Goal: Task Accomplishment & Management: Manage account settings

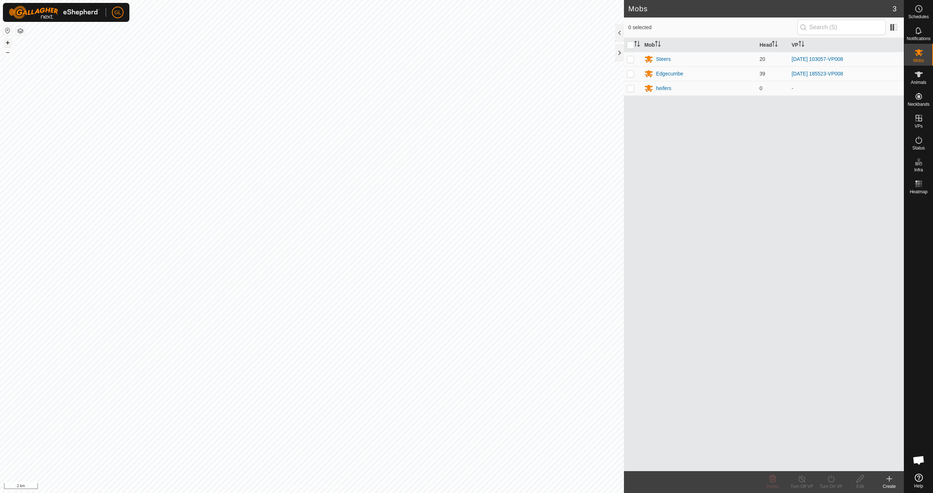
click at [8, 43] on button "+" at bounding box center [7, 42] width 9 height 9
click at [10, 43] on button "+" at bounding box center [7, 42] width 9 height 9
click at [444, 60] on div "Steers" at bounding box center [663, 59] width 15 height 8
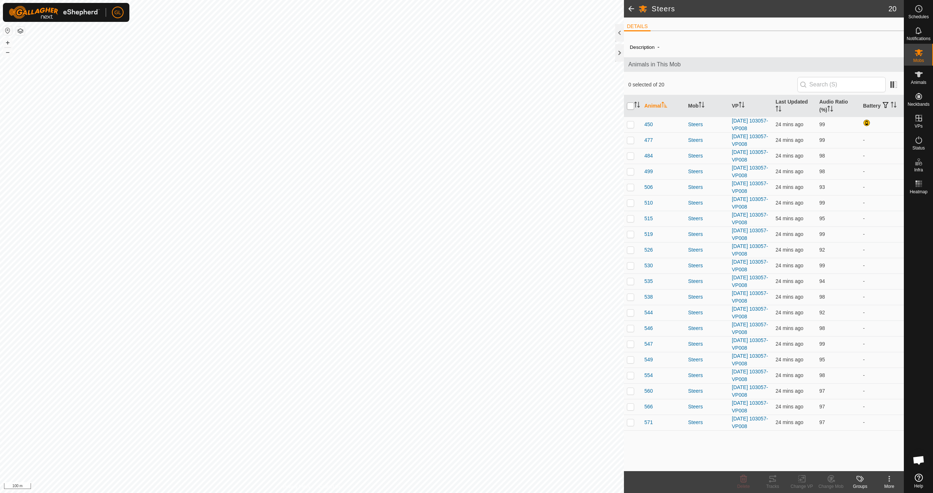
click at [444, 106] on input "checkbox" at bounding box center [630, 105] width 7 height 7
checkbox input "true"
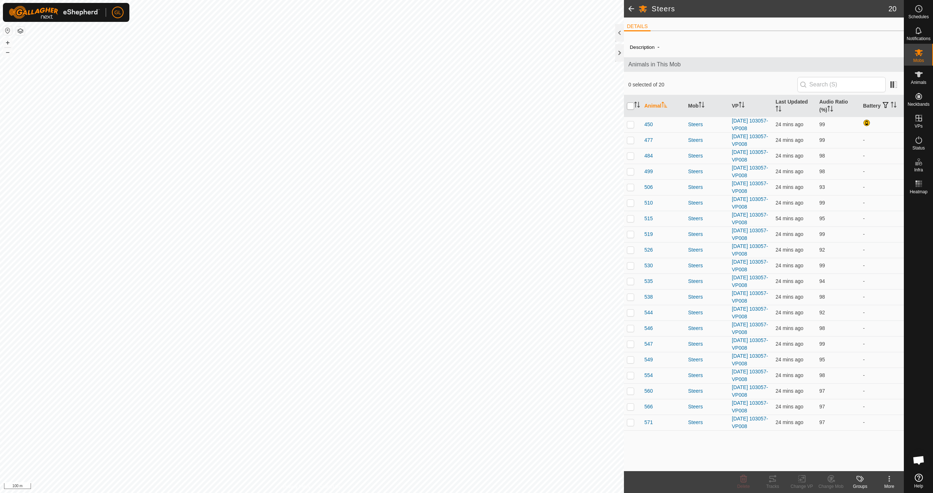
checkbox input "true"
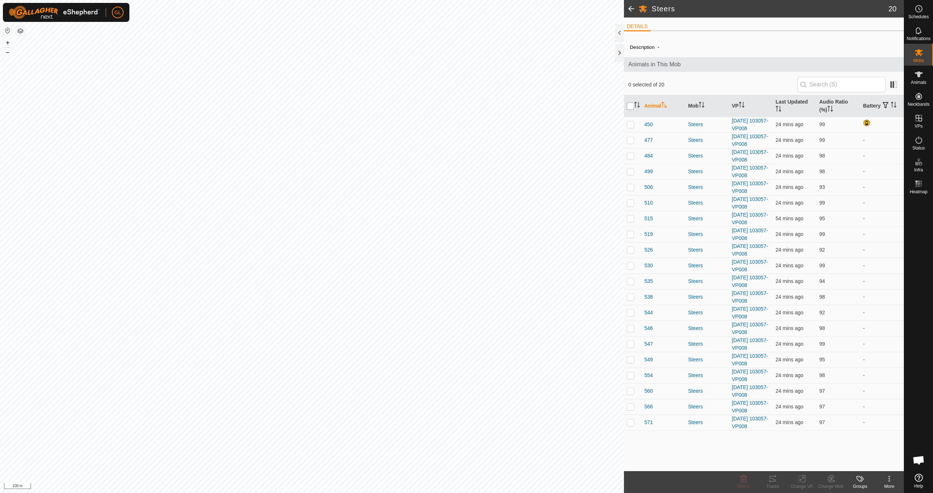
checkbox input "true"
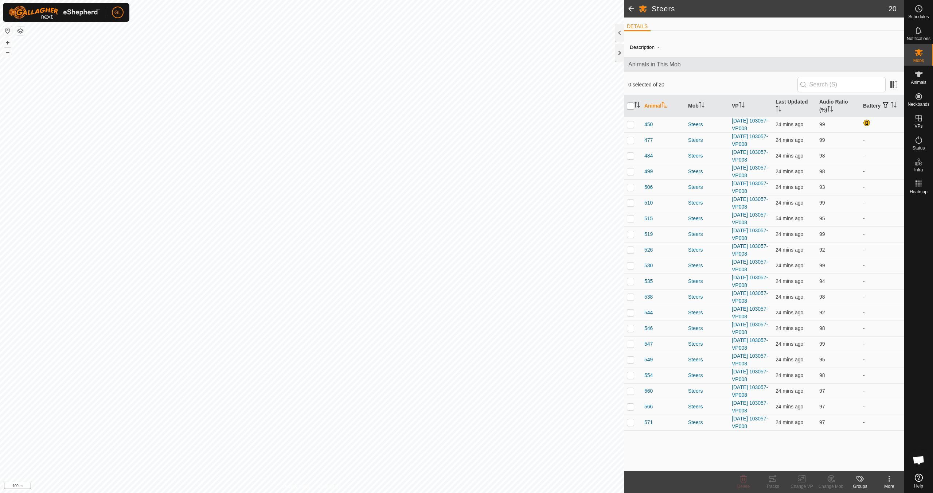
checkbox input "true"
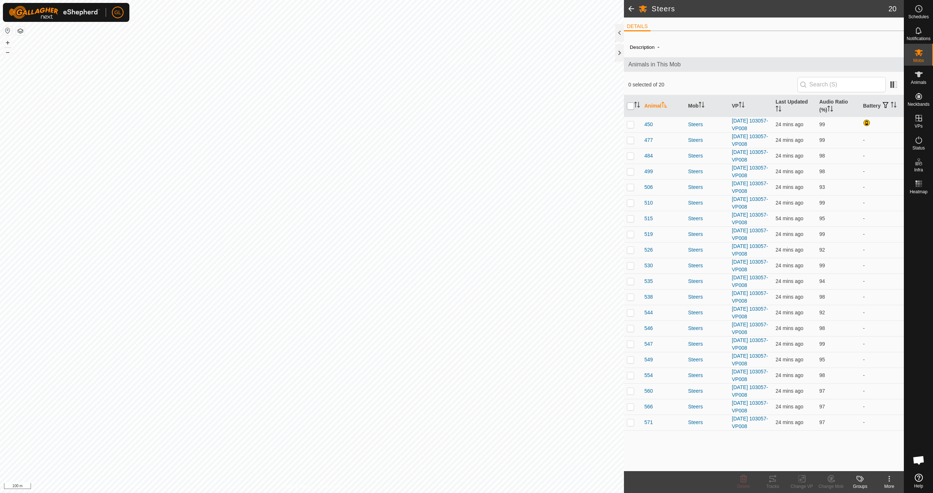
checkbox input "true"
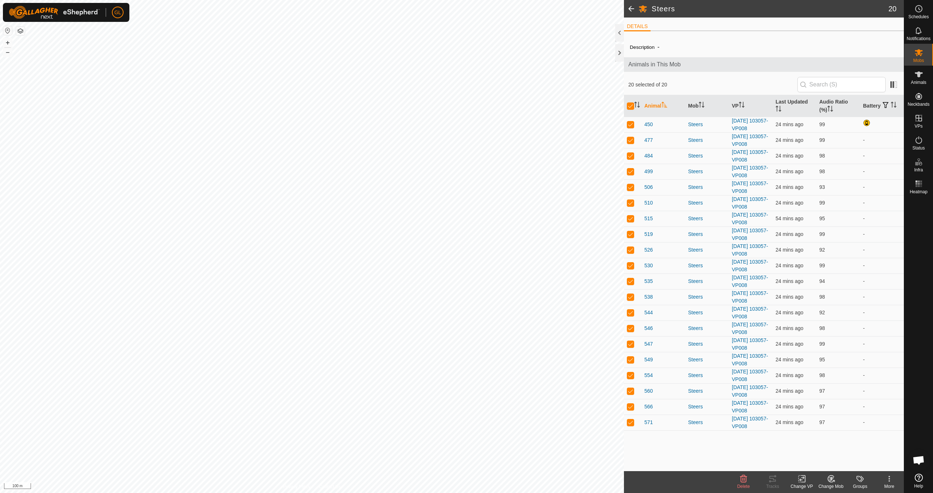
click at [444, 437] on div "Change VP" at bounding box center [802, 486] width 29 height 7
click at [444, 437] on link "Choose VP..." at bounding box center [824, 447] width 72 height 15
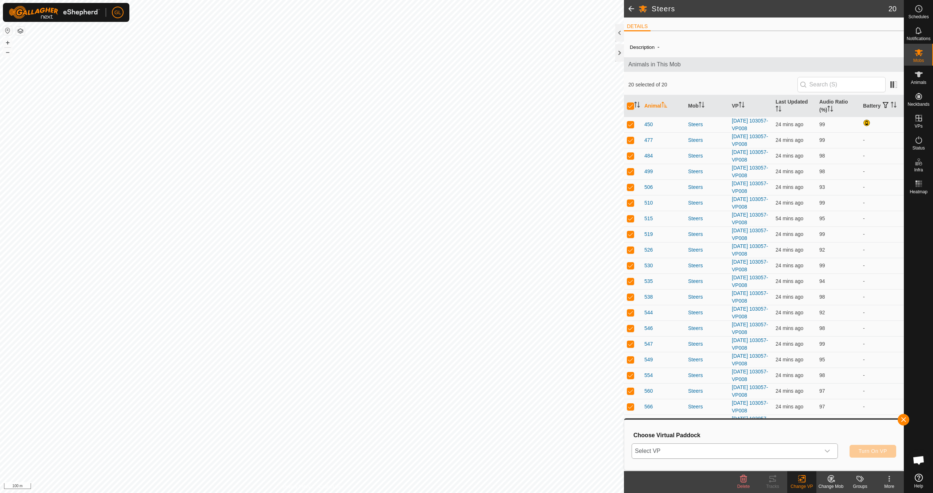
click at [444, 437] on icon "dropdown trigger" at bounding box center [828, 451] width 6 height 6
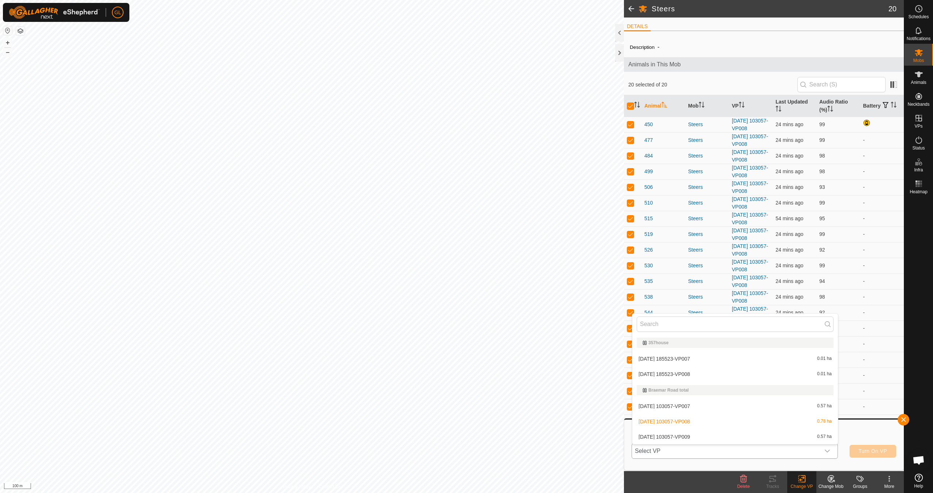
click at [444, 437] on li "[DATE] 103057-VP009 0.57 ha" at bounding box center [736, 436] width 206 height 15
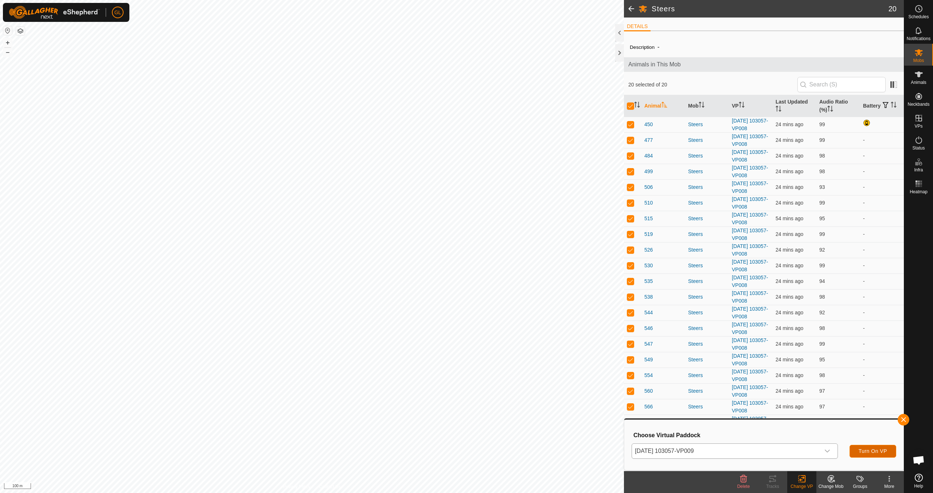
click at [444, 437] on span "Turn On VP" at bounding box center [873, 451] width 28 height 6
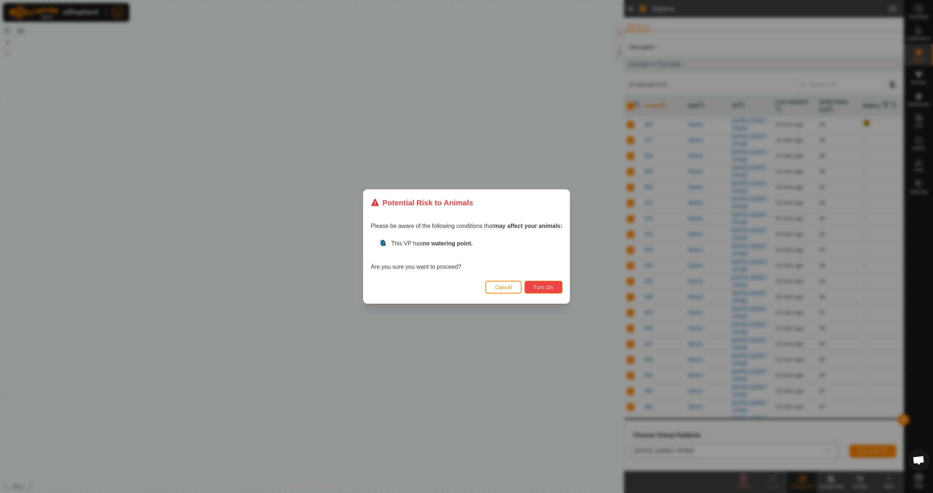
click at [444, 287] on span "Turn On" at bounding box center [544, 287] width 20 height 6
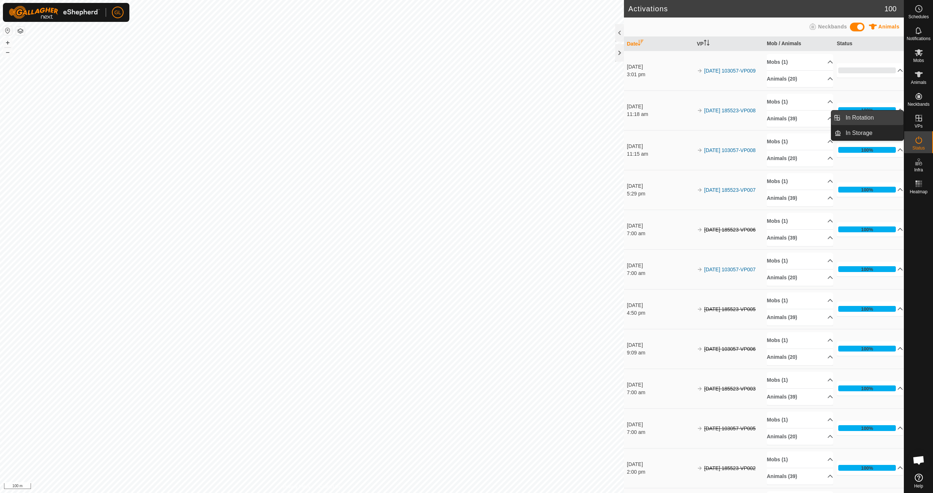
click at [444, 120] on link "In Rotation" at bounding box center [872, 117] width 62 height 15
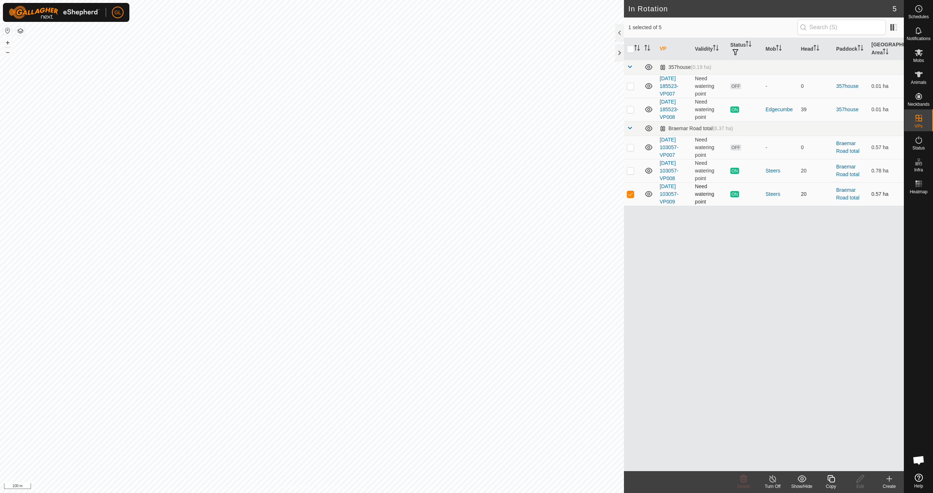
click at [444, 194] on p-checkbox at bounding box center [630, 194] width 7 height 6
checkbox input "false"
click at [444, 147] on p-checkbox at bounding box center [630, 147] width 7 height 6
click at [444, 437] on icon at bounding box center [743, 478] width 7 height 7
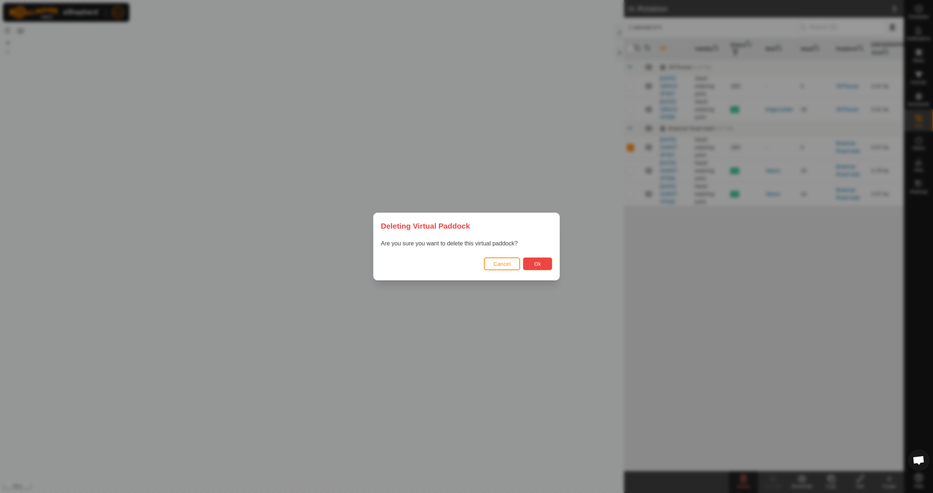
click at [444, 260] on button "Ok" at bounding box center [537, 263] width 29 height 13
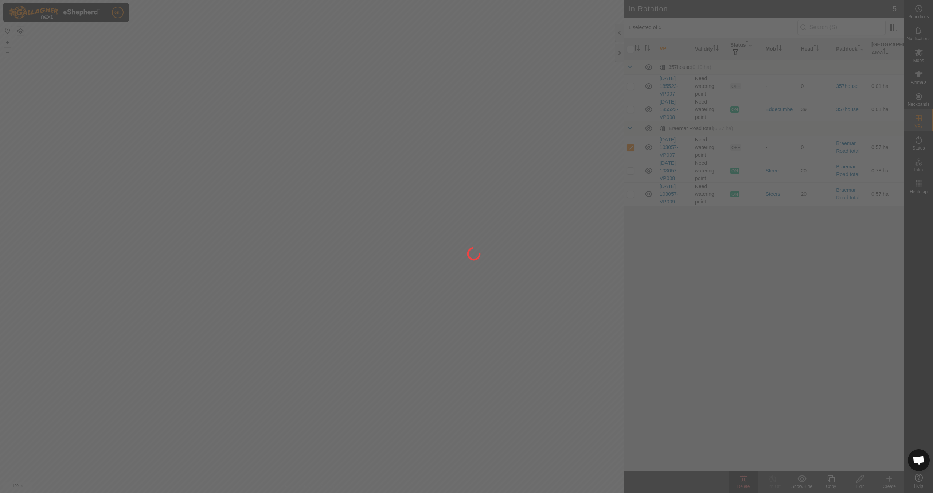
checkbox input "false"
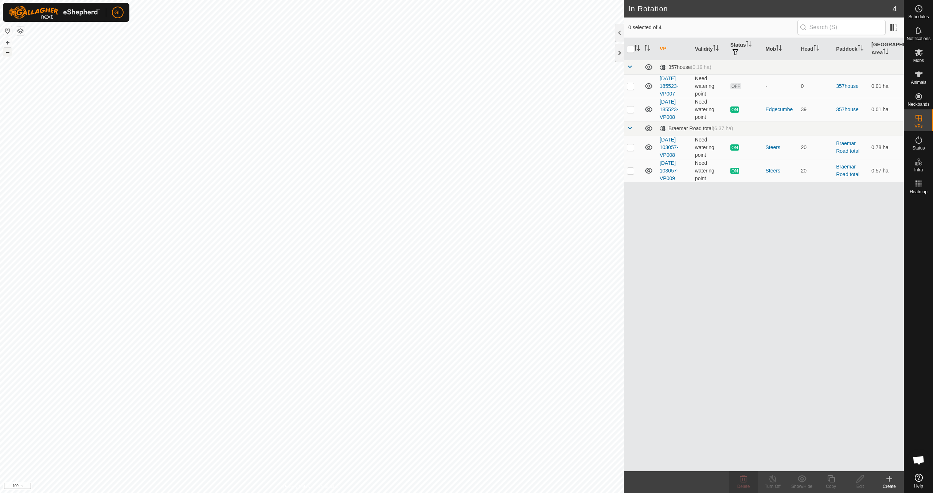
click at [10, 52] on button "–" at bounding box center [7, 52] width 9 height 9
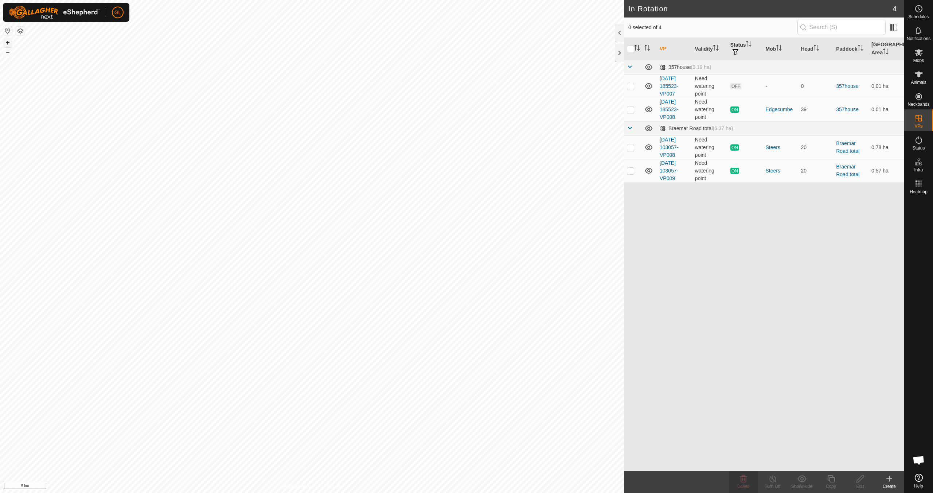
click at [7, 42] on button "+" at bounding box center [7, 42] width 9 height 9
click at [7, 41] on button "+" at bounding box center [7, 42] width 9 height 9
click at [9, 43] on button "+" at bounding box center [7, 42] width 9 height 9
click at [7, 43] on button "+" at bounding box center [7, 42] width 9 height 9
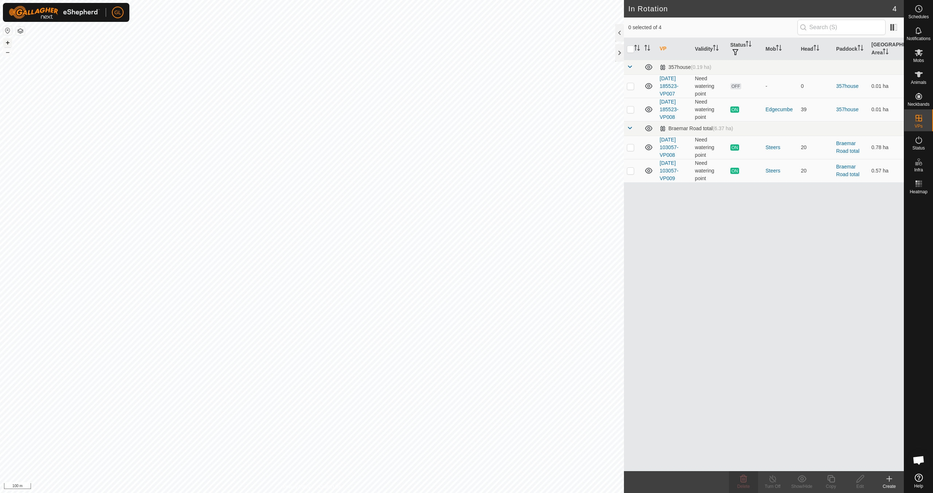
click at [5, 42] on button "+" at bounding box center [7, 42] width 9 height 9
click at [444, 86] on p-checkbox at bounding box center [630, 86] width 7 height 6
click at [444, 437] on div "Delete" at bounding box center [743, 486] width 29 height 7
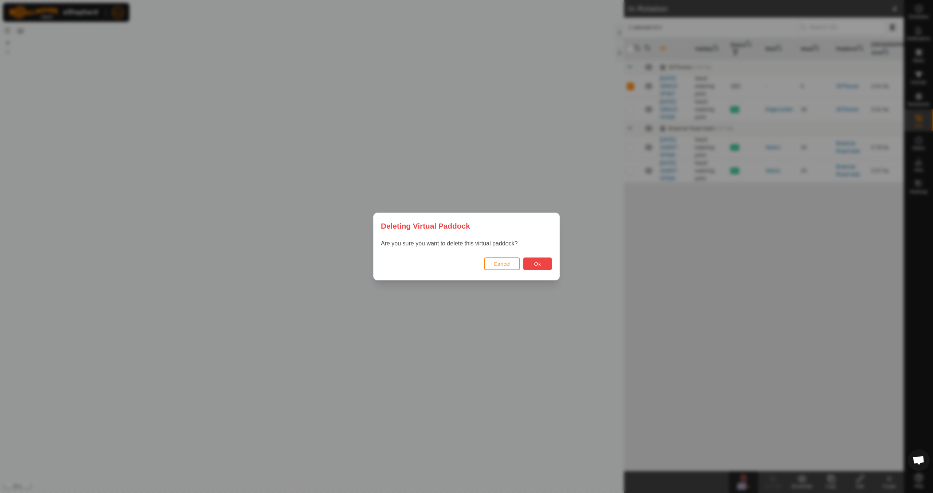
click at [444, 265] on span "Ok" at bounding box center [537, 264] width 7 height 6
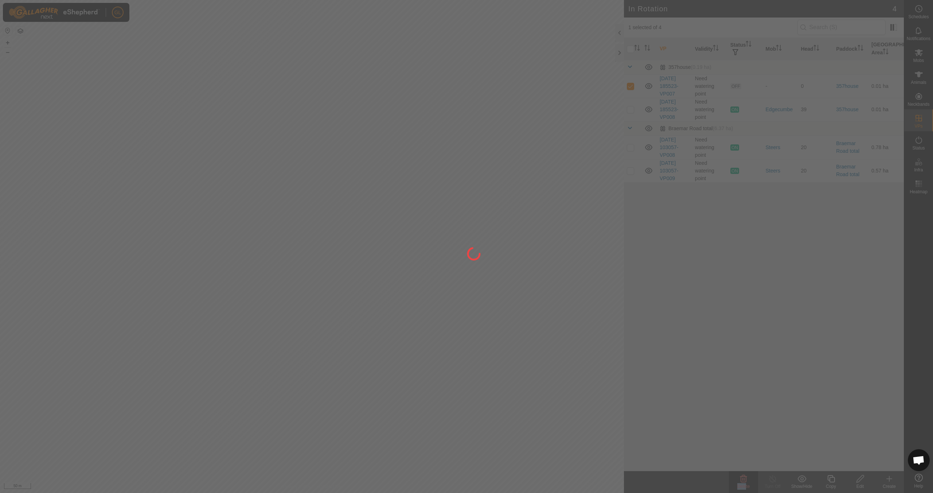
checkbox input "false"
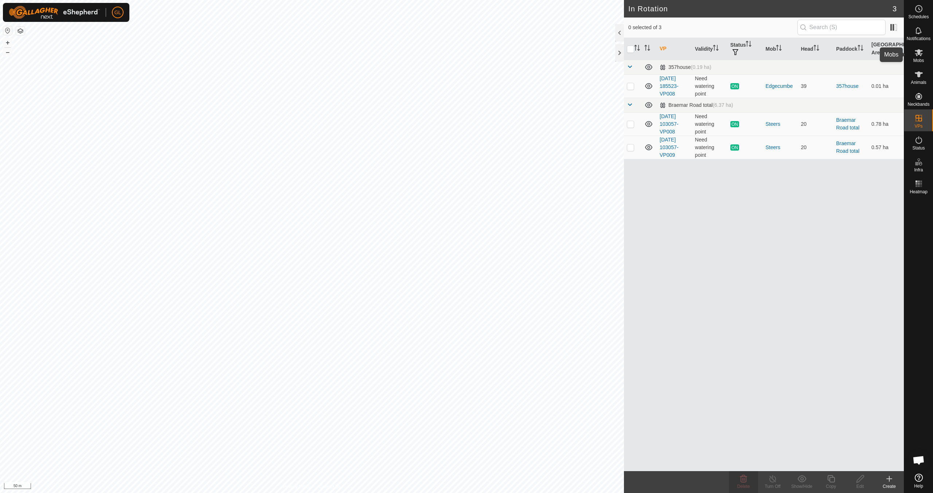
click at [444, 56] on icon at bounding box center [919, 52] width 9 height 9
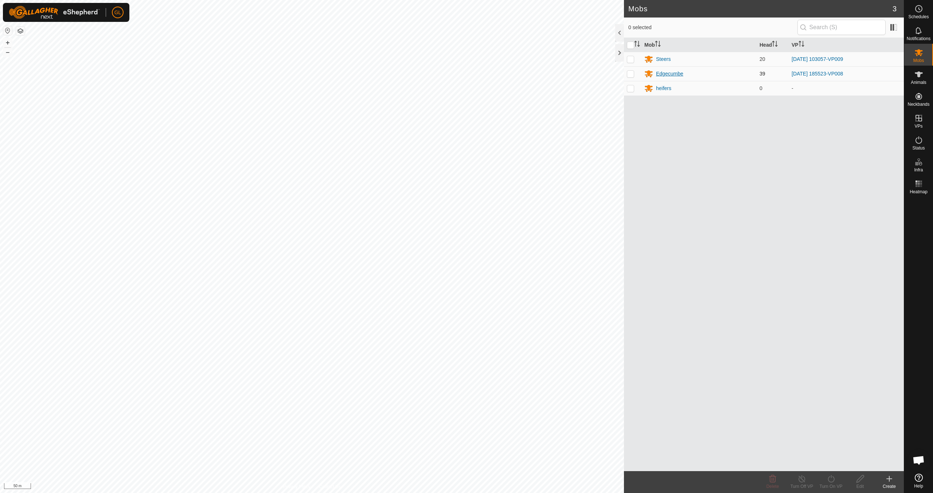
click at [444, 74] on div "Edgecumbe" at bounding box center [669, 74] width 27 height 8
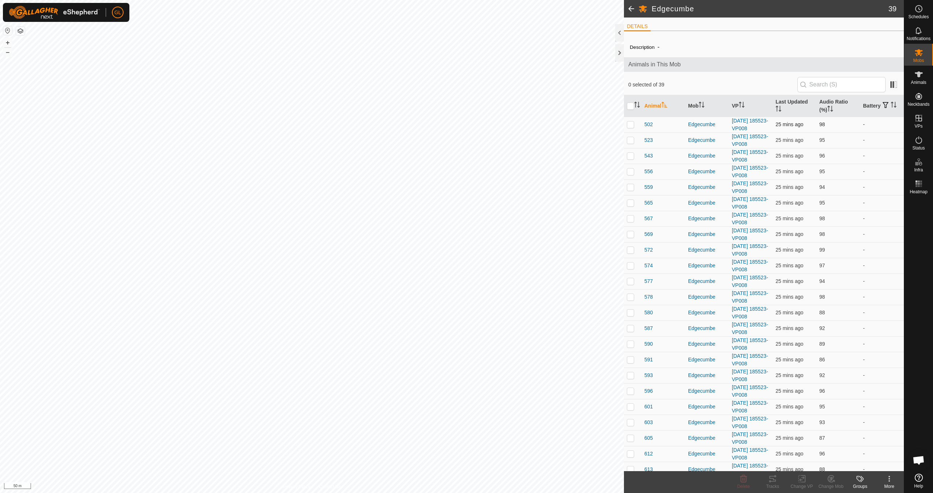
click at [444, 127] on p-checkbox at bounding box center [630, 124] width 7 height 6
checkbox input "true"
click at [444, 142] on p-checkbox at bounding box center [630, 140] width 7 height 6
checkbox input "true"
click at [444, 158] on p-checkbox at bounding box center [630, 156] width 7 height 6
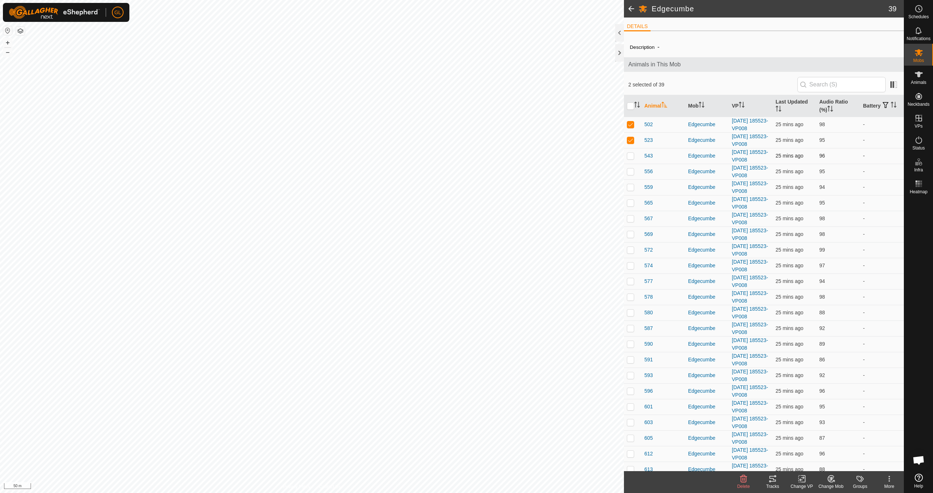
checkbox input "true"
click at [444, 173] on p-checkbox at bounding box center [630, 171] width 7 height 6
checkbox input "true"
click at [444, 187] on p-checkbox at bounding box center [630, 187] width 7 height 6
checkbox input "true"
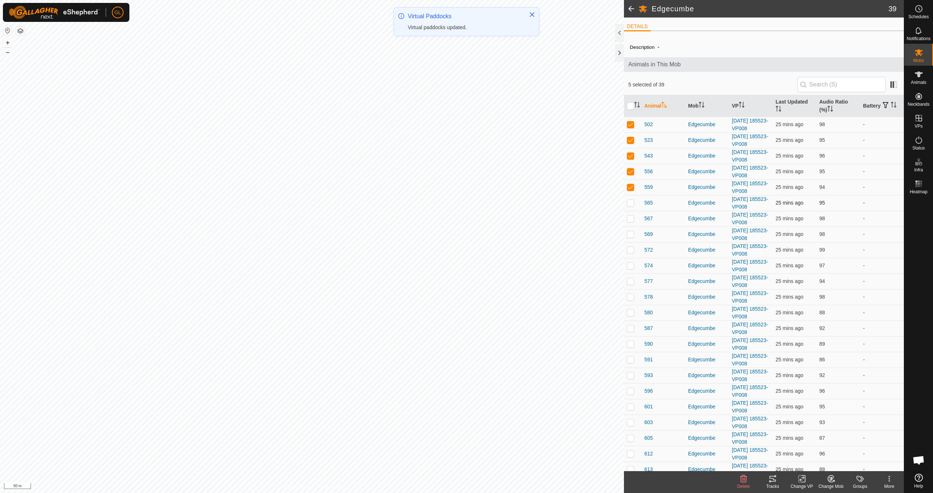
click at [444, 205] on p-checkbox at bounding box center [630, 203] width 7 height 6
checkbox input "true"
click at [444, 219] on p-checkbox at bounding box center [630, 218] width 7 height 6
checkbox input "true"
click at [444, 236] on p-checkbox at bounding box center [630, 234] width 7 height 6
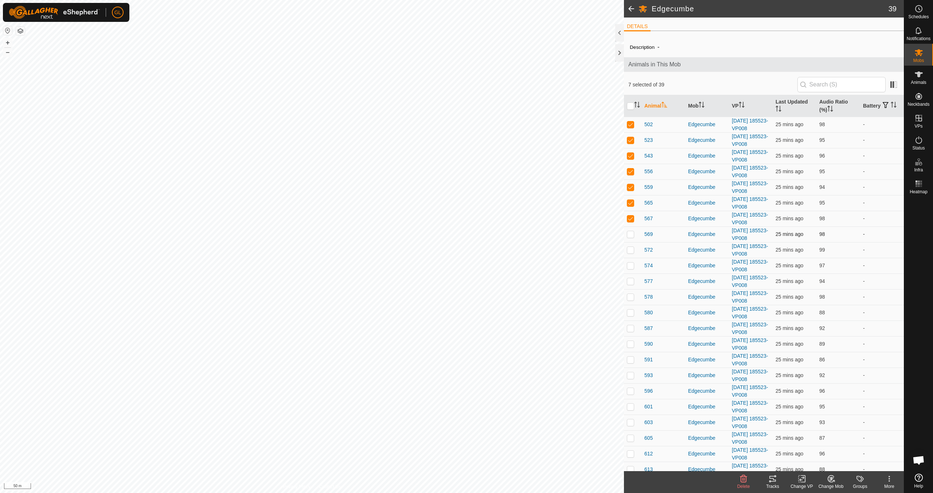
checkbox input "true"
click at [444, 249] on p-checkbox at bounding box center [630, 250] width 7 height 6
checkbox input "true"
click at [444, 266] on p-checkbox at bounding box center [630, 266] width 7 height 6
checkbox input "true"
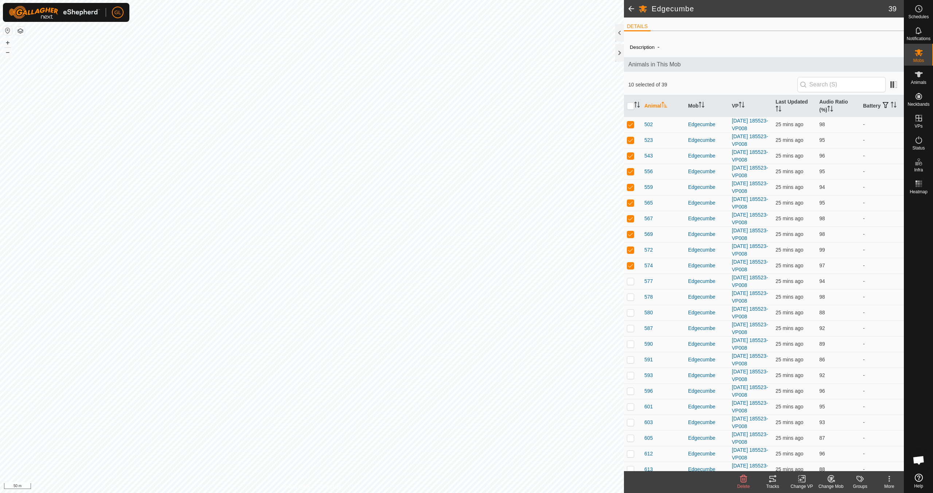
click at [444, 437] on icon at bounding box center [773, 478] width 9 height 9
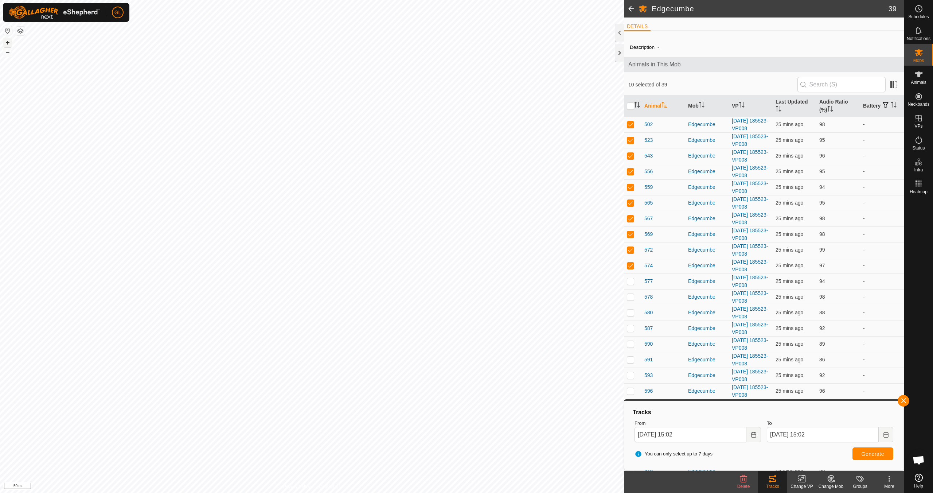
click at [7, 40] on button "+" at bounding box center [7, 42] width 9 height 9
click at [444, 401] on button "button" at bounding box center [904, 401] width 12 height 12
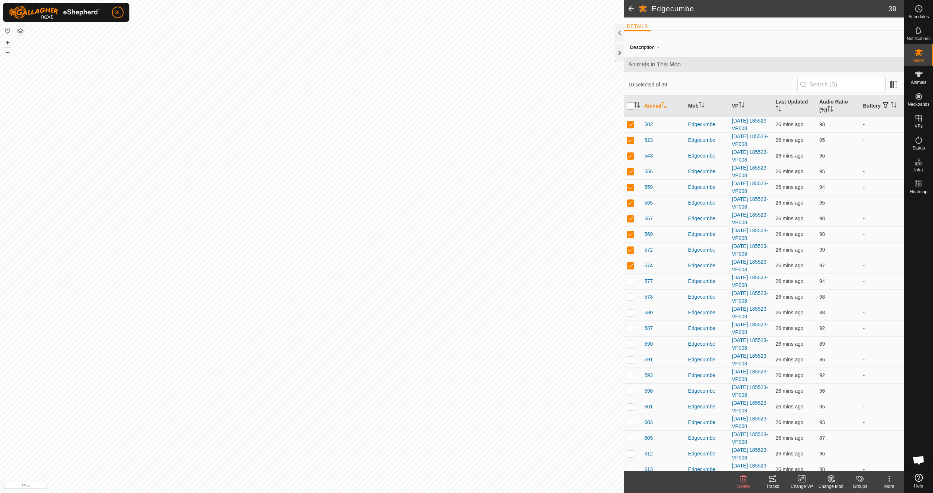
click at [444, 106] on input "checkbox" at bounding box center [630, 105] width 7 height 7
checkbox input "true"
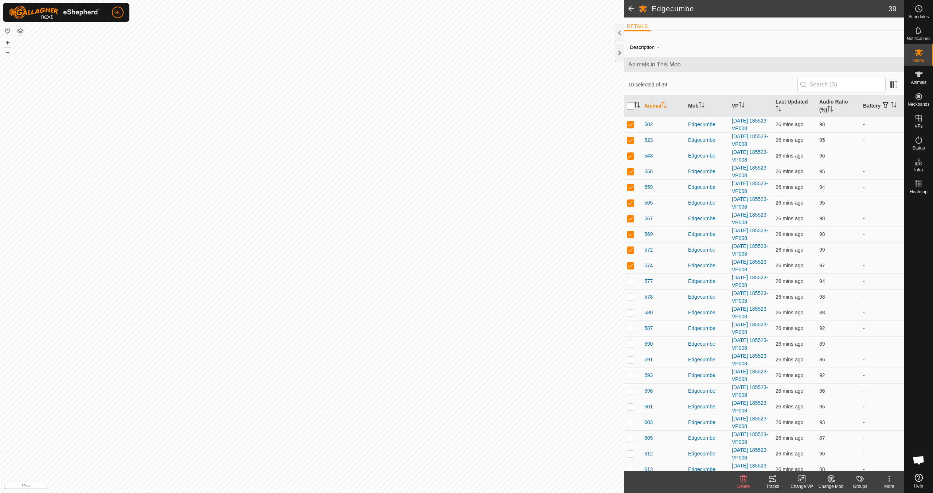
checkbox input "true"
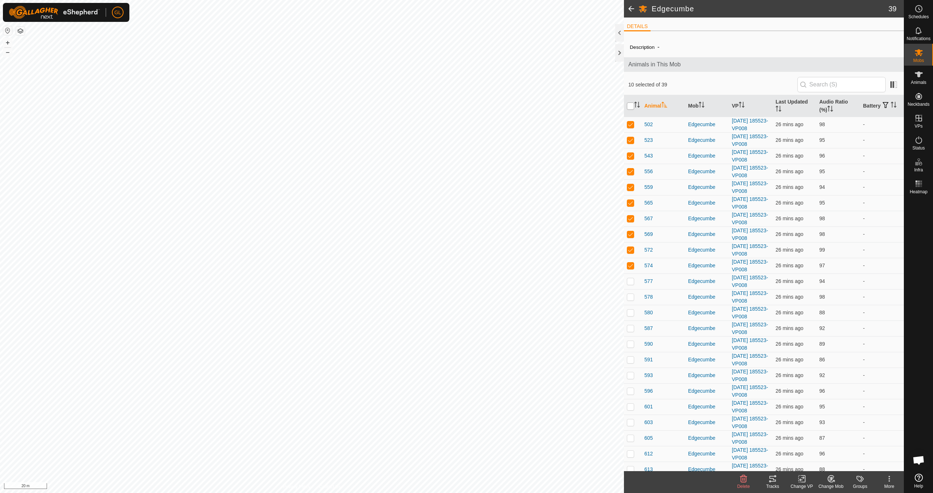
checkbox input "true"
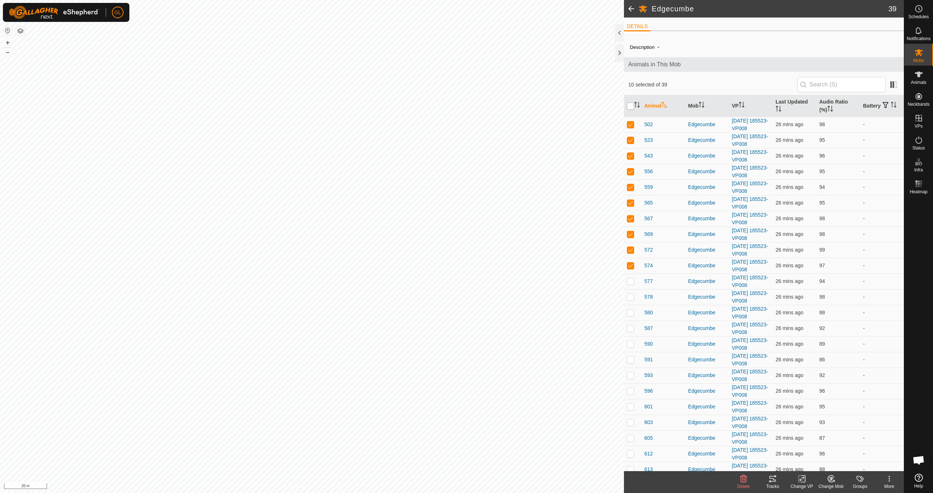
checkbox input "true"
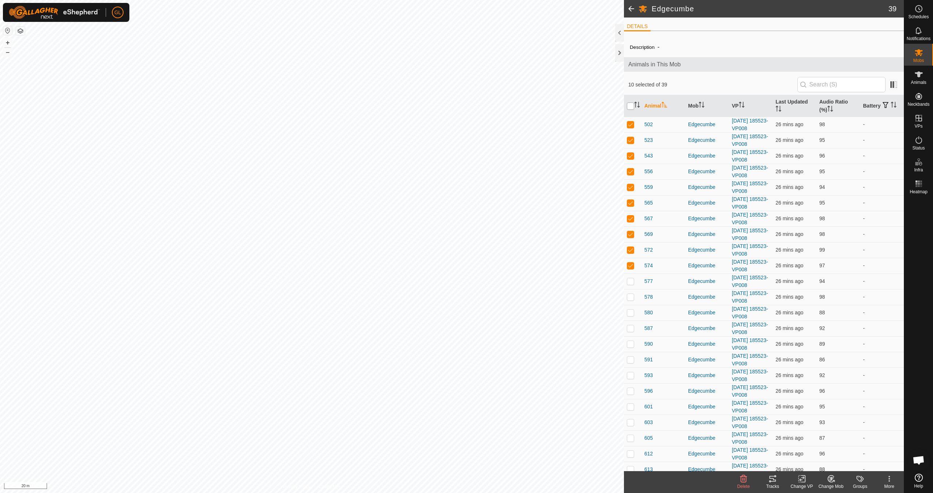
checkbox input "true"
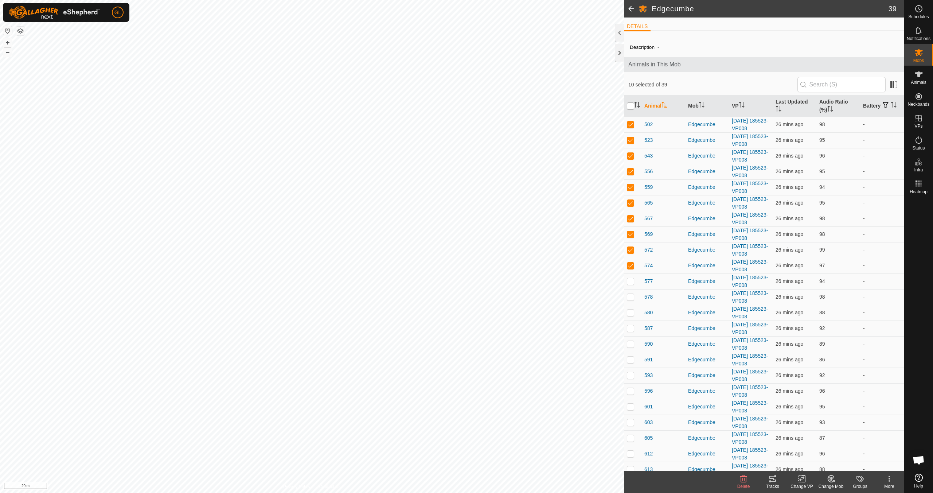
checkbox input "true"
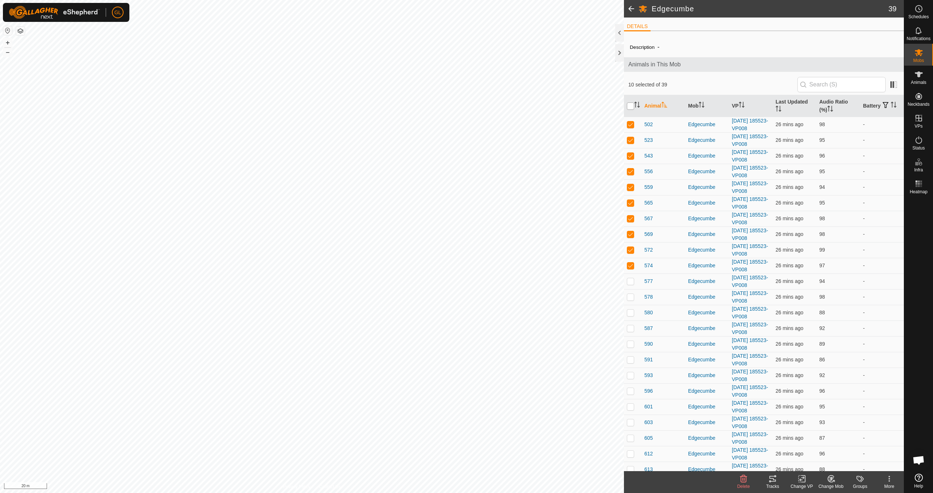
checkbox input "true"
click at [444, 106] on input "checkbox" at bounding box center [630, 105] width 7 height 7
checkbox input "false"
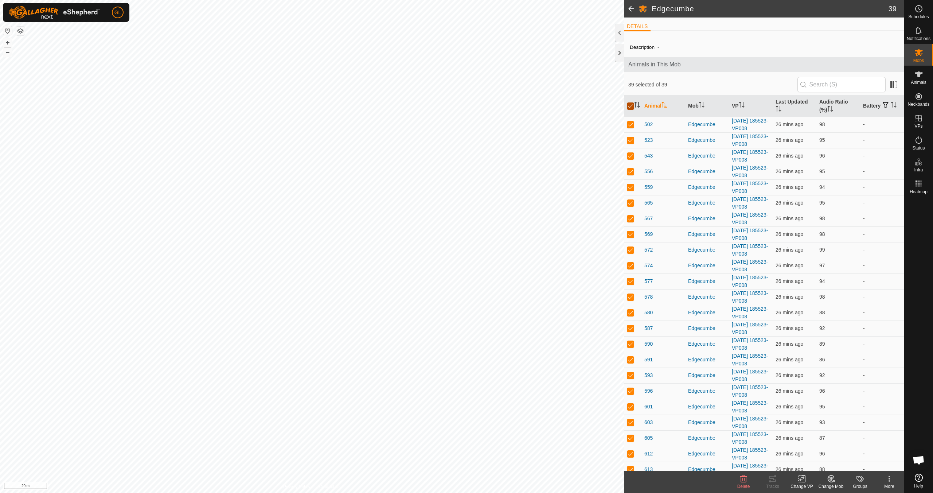
checkbox input "false"
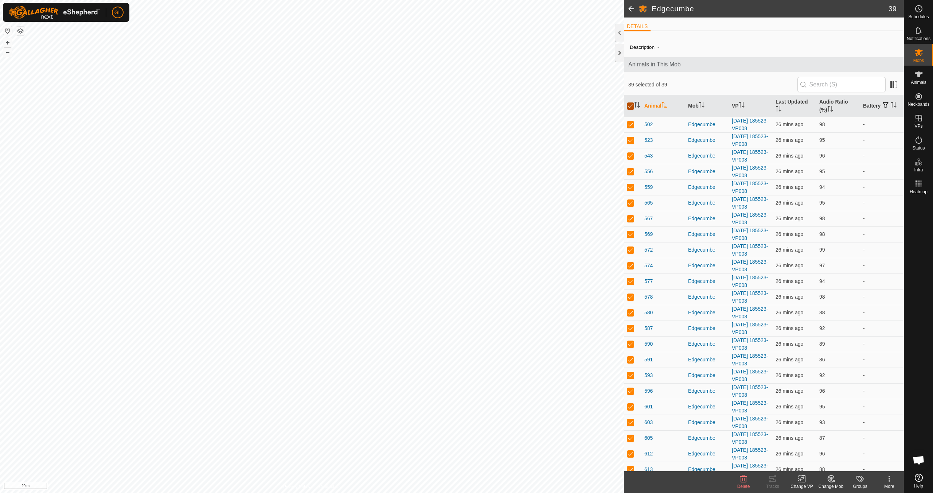
checkbox input "false"
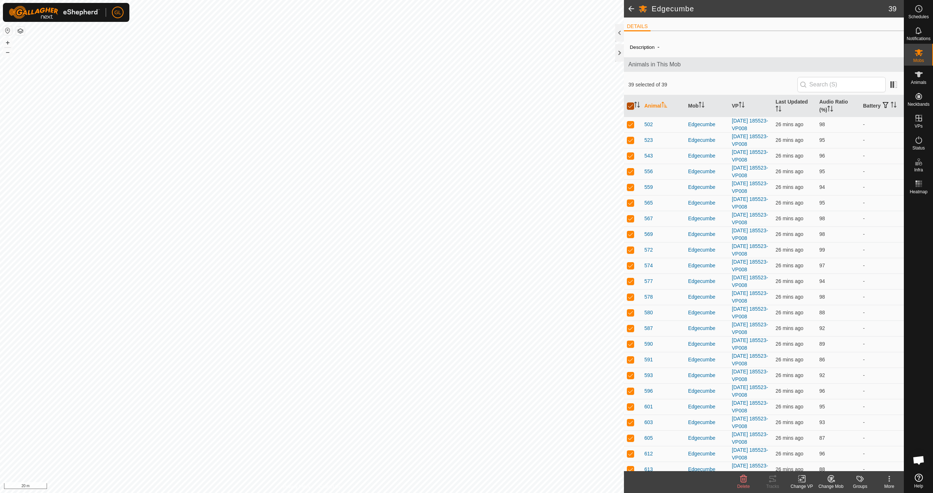
checkbox input "false"
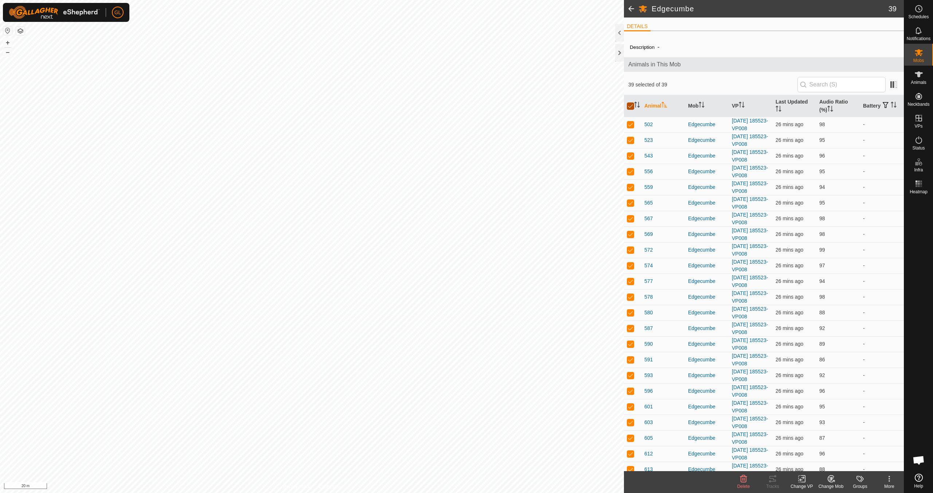
checkbox input "false"
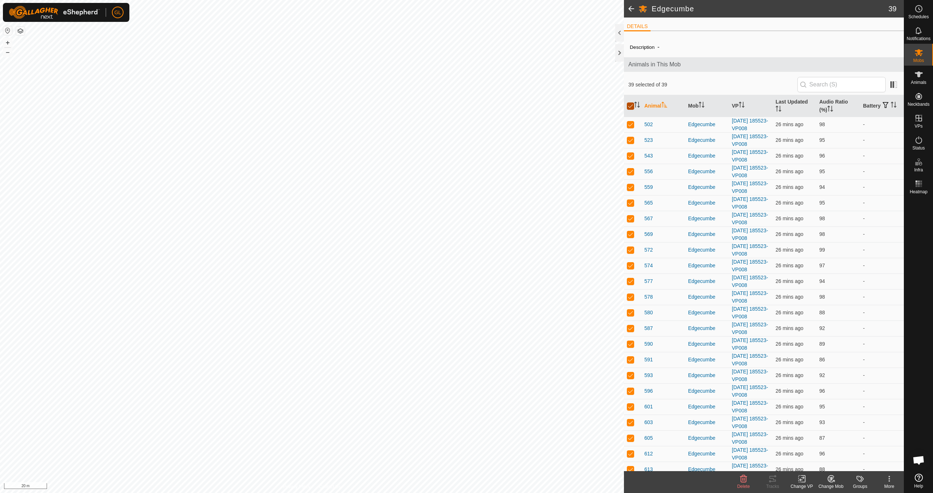
checkbox input "false"
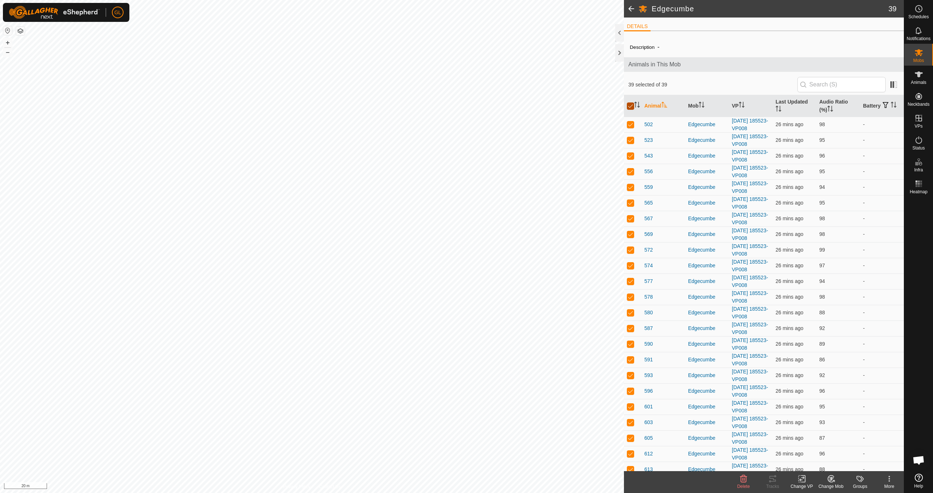
checkbox input "false"
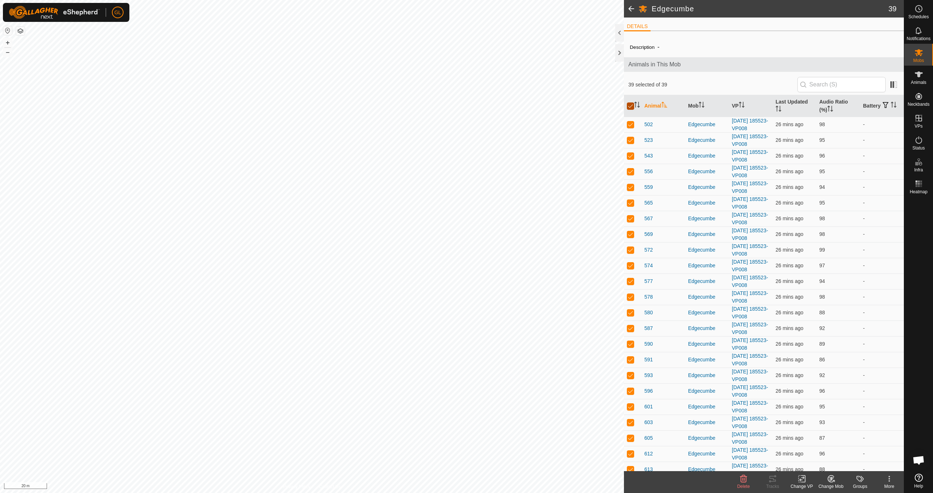
checkbox input "false"
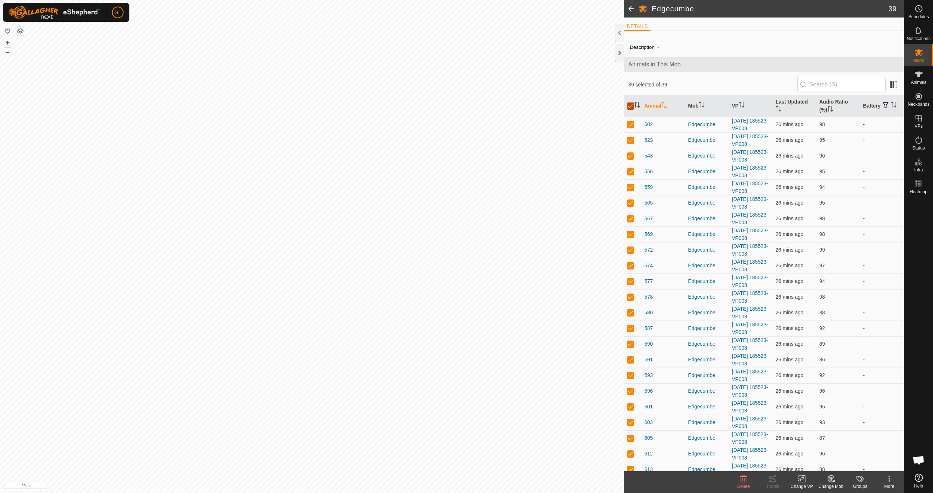
checkbox input "false"
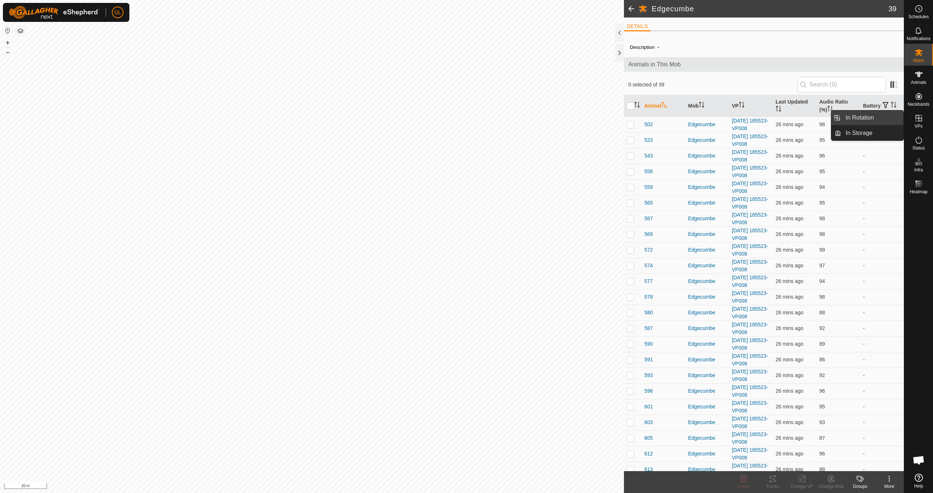
click at [444, 120] on link "In Rotation" at bounding box center [872, 117] width 62 height 15
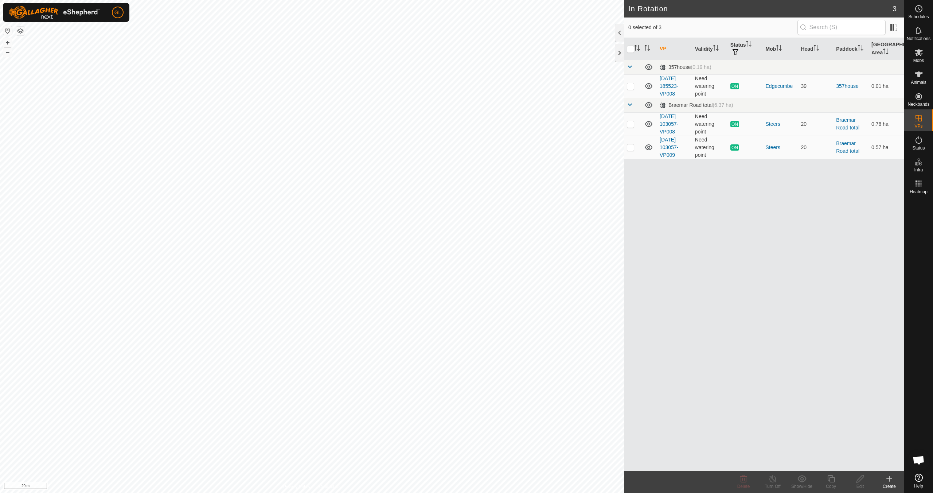
click at [444, 437] on icon at bounding box center [889, 478] width 9 height 9
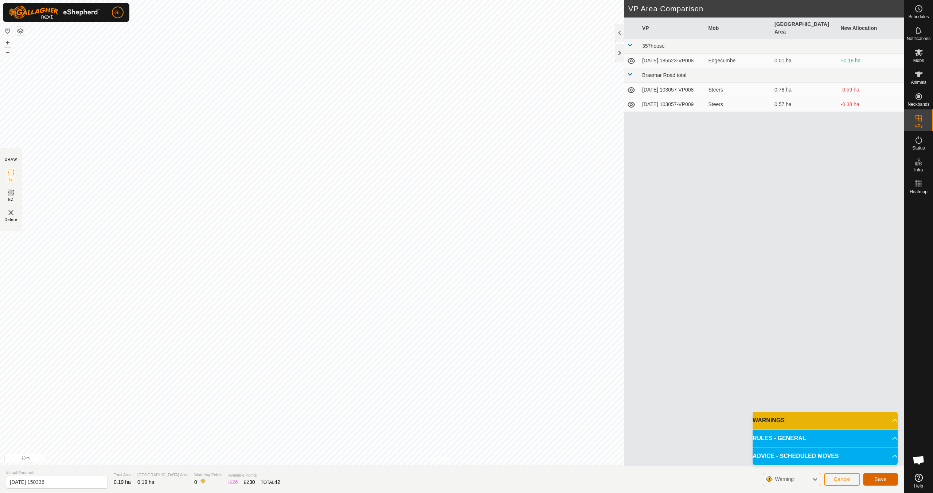
click at [444, 437] on span "Save" at bounding box center [881, 479] width 12 height 6
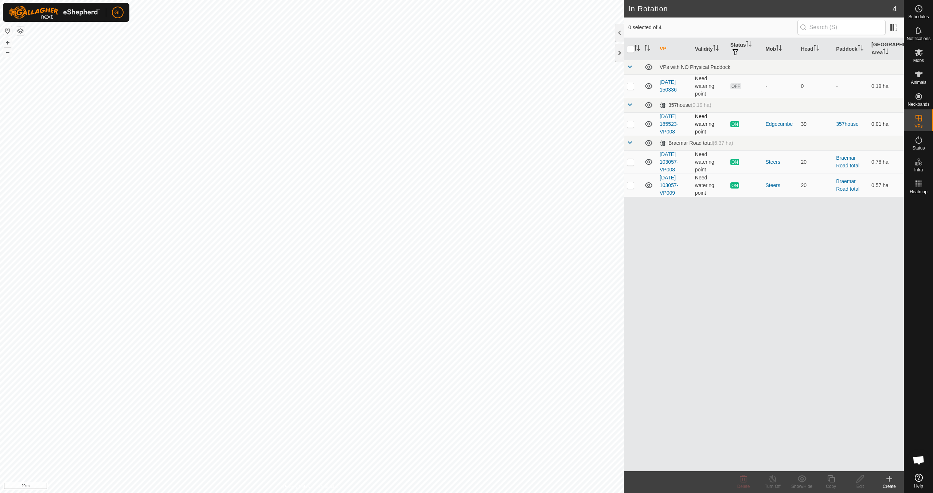
click at [444, 124] on p-checkbox at bounding box center [630, 124] width 7 height 6
checkbox input "true"
click at [444, 437] on icon at bounding box center [831, 478] width 9 height 9
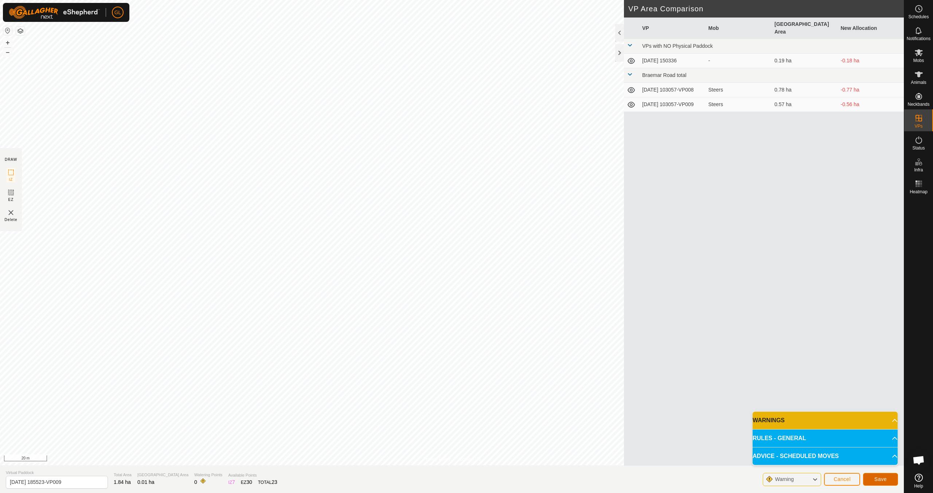
click at [444, 437] on span "Save" at bounding box center [881, 479] width 12 height 6
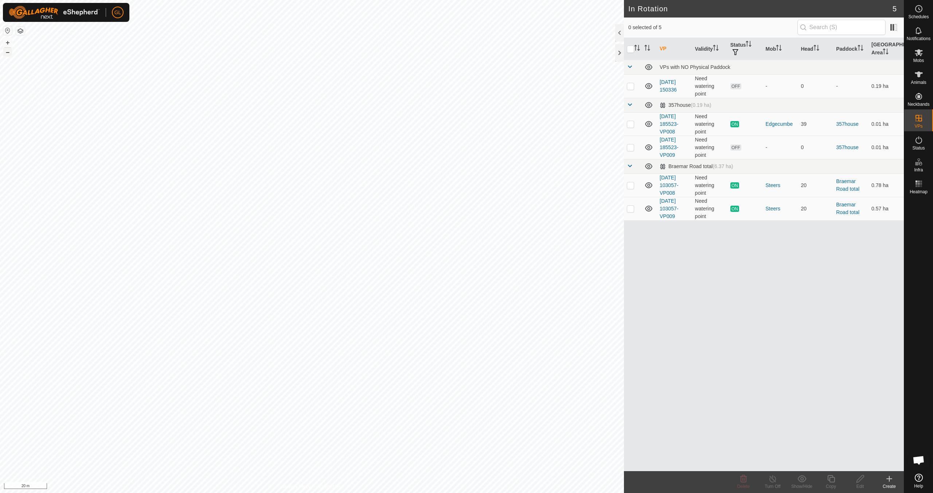
click at [7, 52] on button "–" at bounding box center [7, 52] width 9 height 9
click at [444, 147] on p-checkbox at bounding box center [630, 147] width 7 height 6
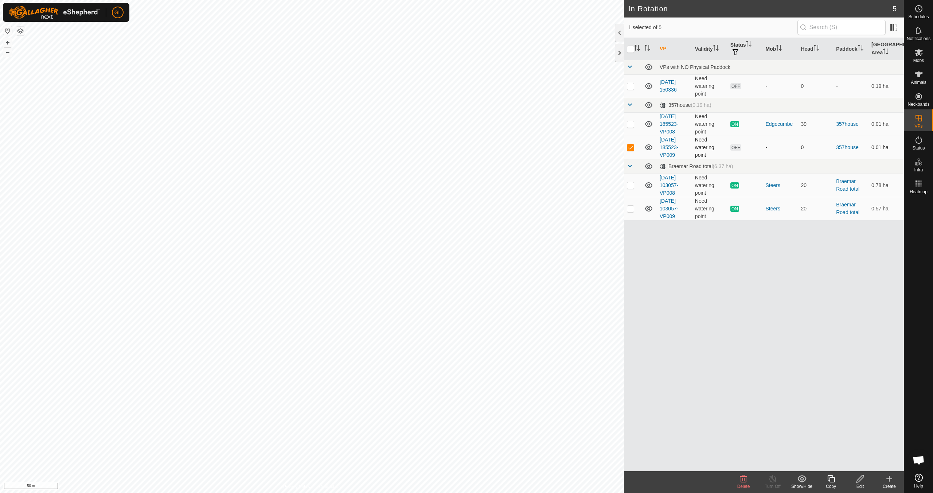
checkbox input "false"
click at [444, 88] on p-checkbox at bounding box center [630, 86] width 7 height 6
click at [444, 437] on icon at bounding box center [743, 478] width 9 height 9
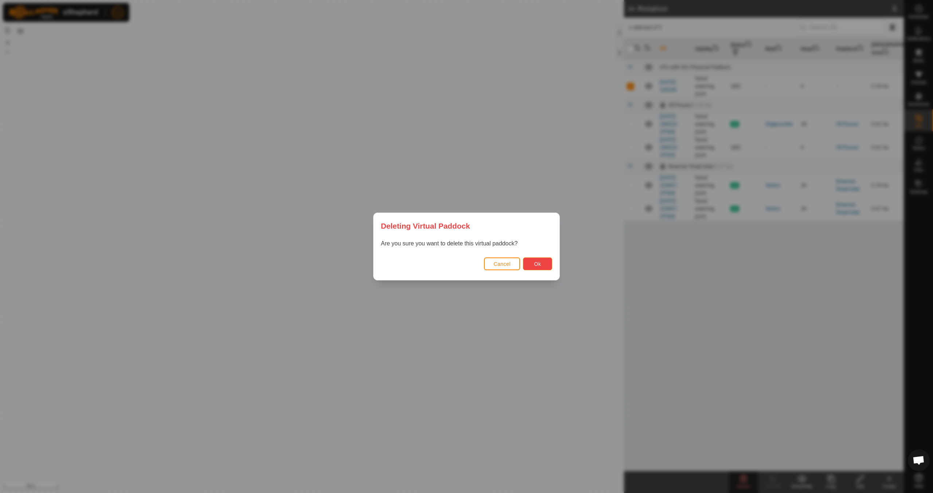
click at [444, 263] on button "Ok" at bounding box center [537, 263] width 29 height 13
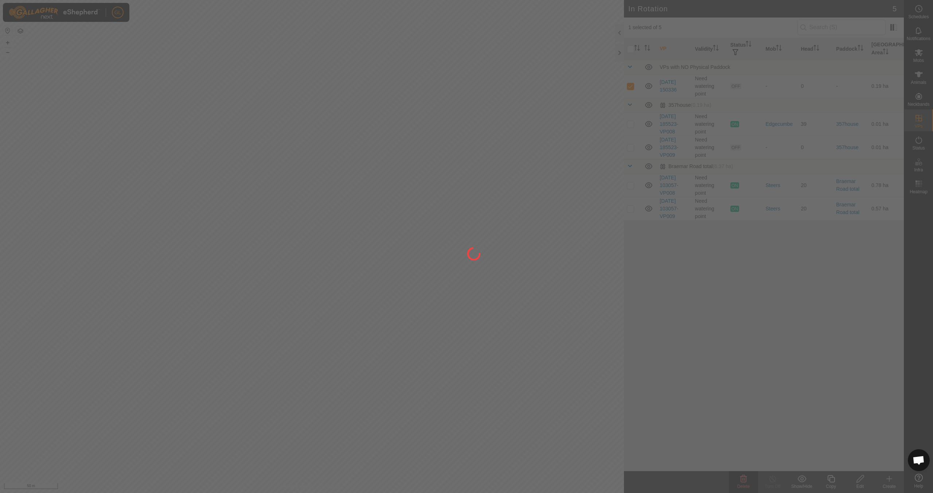
checkbox input "false"
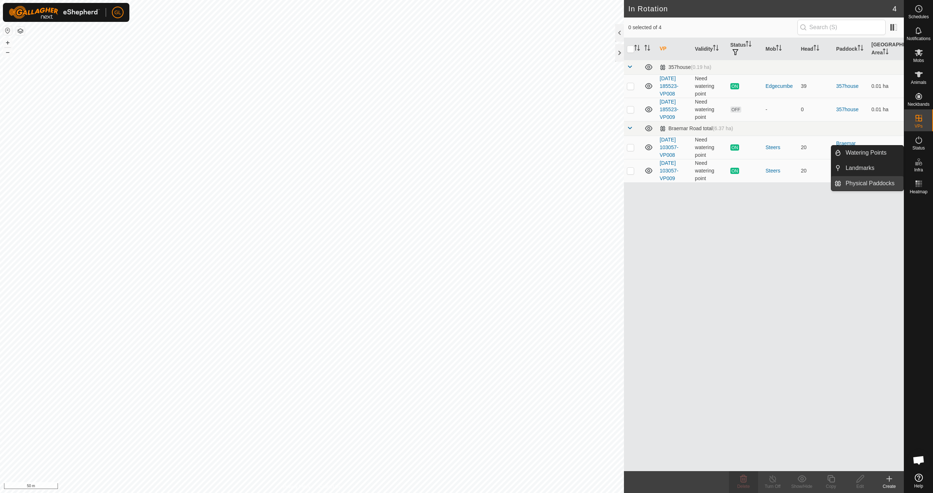
click at [444, 182] on link "Physical Paddocks" at bounding box center [872, 183] width 62 height 15
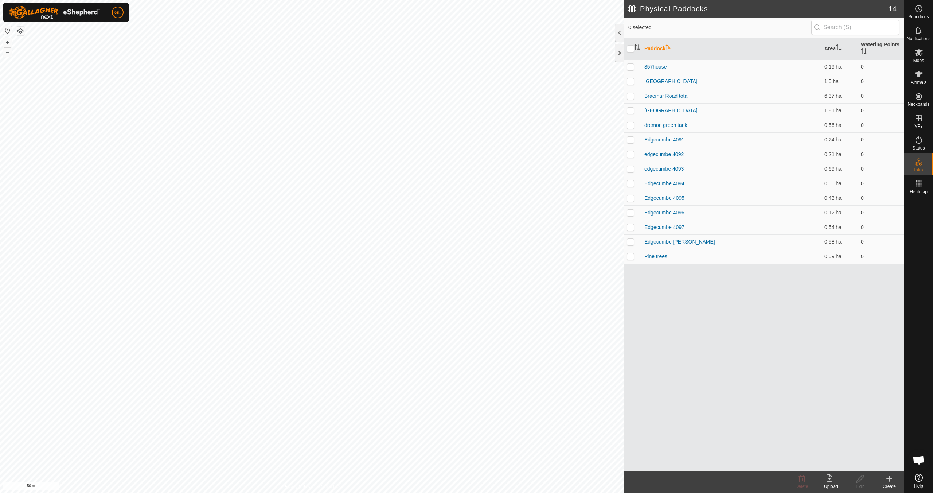
click at [444, 437] on icon at bounding box center [889, 478] width 9 height 9
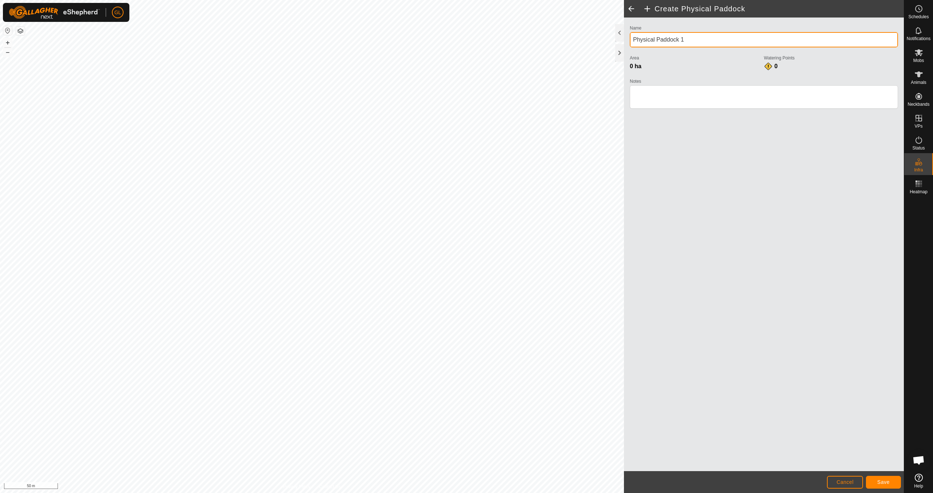
click at [444, 39] on input "Physical Paddock 1" at bounding box center [764, 39] width 268 height 15
type input "P"
type input "e"
type input "Edgecumbe 3571"
click at [444, 437] on span "Save" at bounding box center [884, 482] width 12 height 6
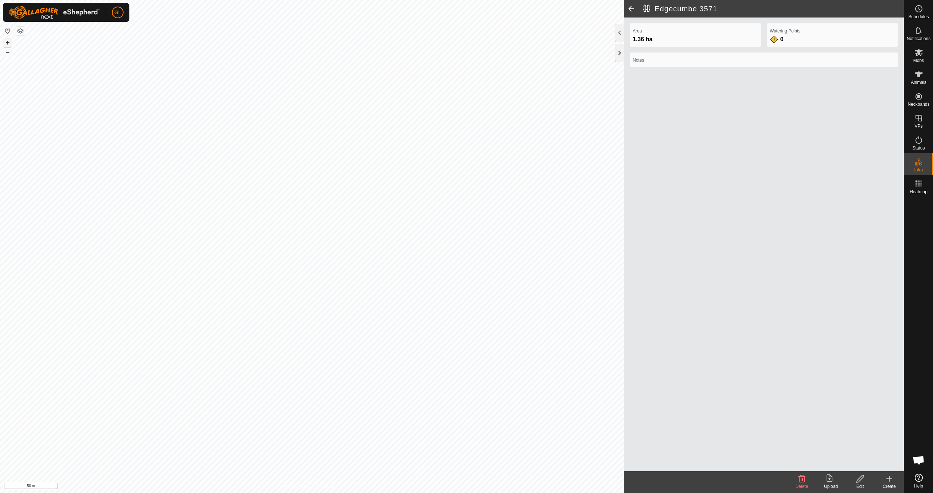
click at [10, 43] on button "+" at bounding box center [7, 42] width 9 height 9
click at [444, 7] on span at bounding box center [631, 9] width 15 height 18
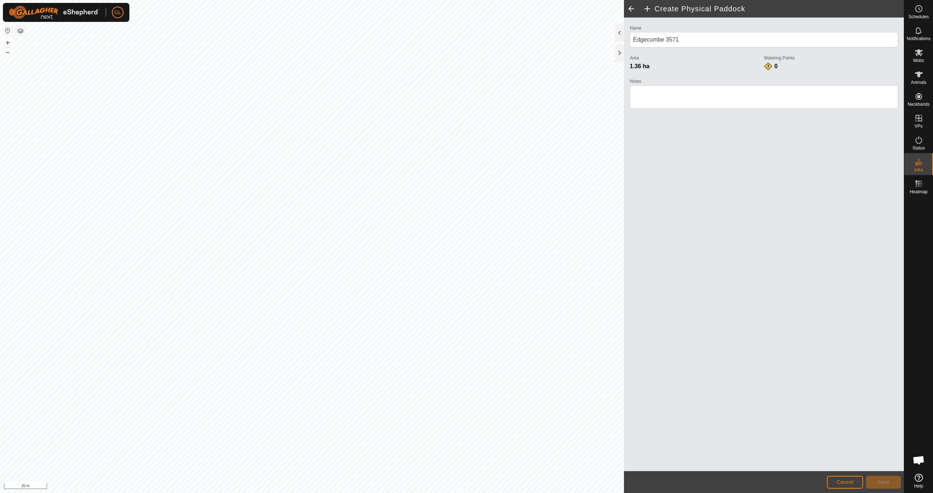
click at [444, 8] on span at bounding box center [631, 9] width 15 height 18
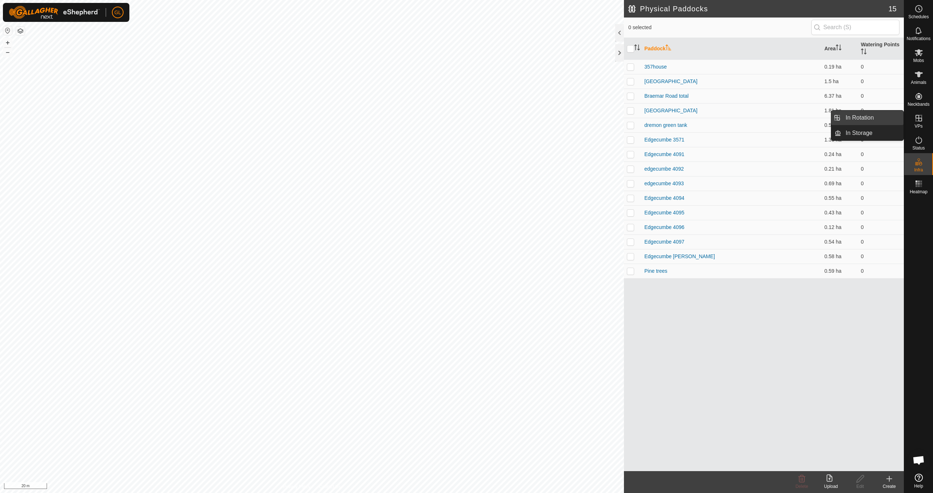
click at [444, 118] on link "In Rotation" at bounding box center [872, 117] width 62 height 15
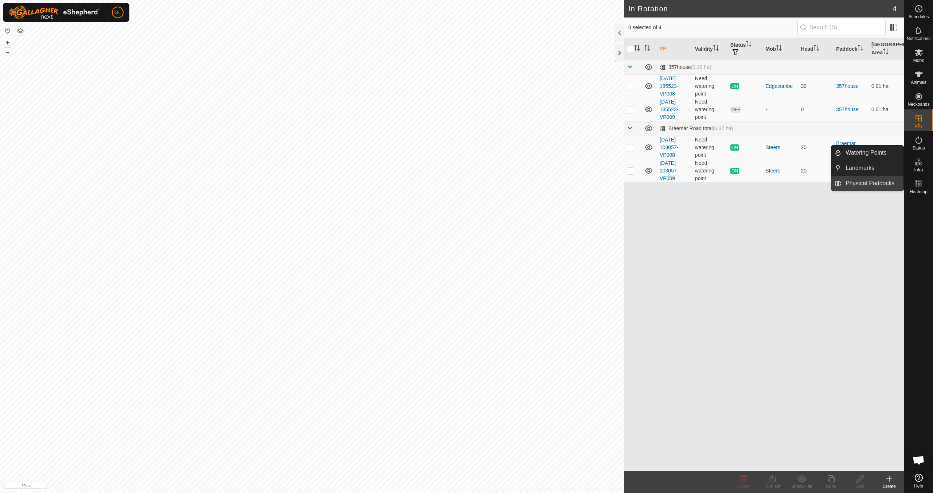
click at [444, 184] on link "Physical Paddocks" at bounding box center [872, 183] width 62 height 15
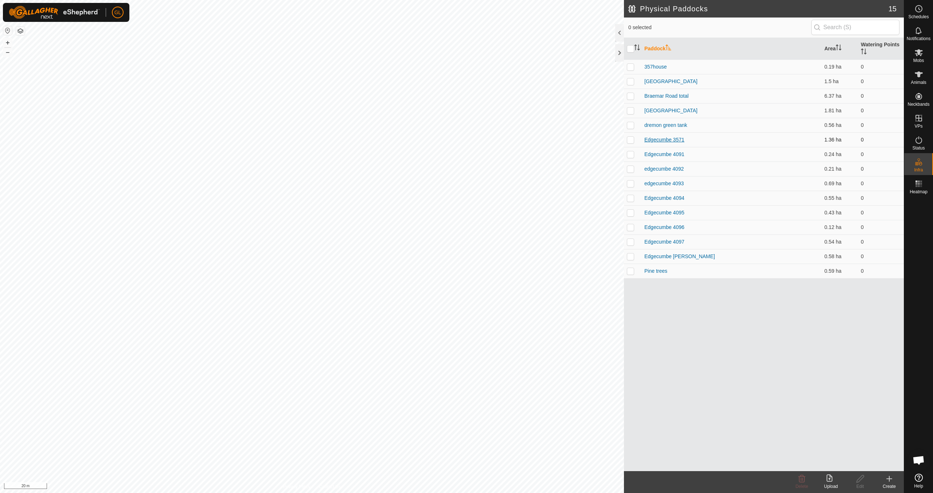
click at [444, 141] on link "Edgecumbe 3571" at bounding box center [665, 140] width 40 height 6
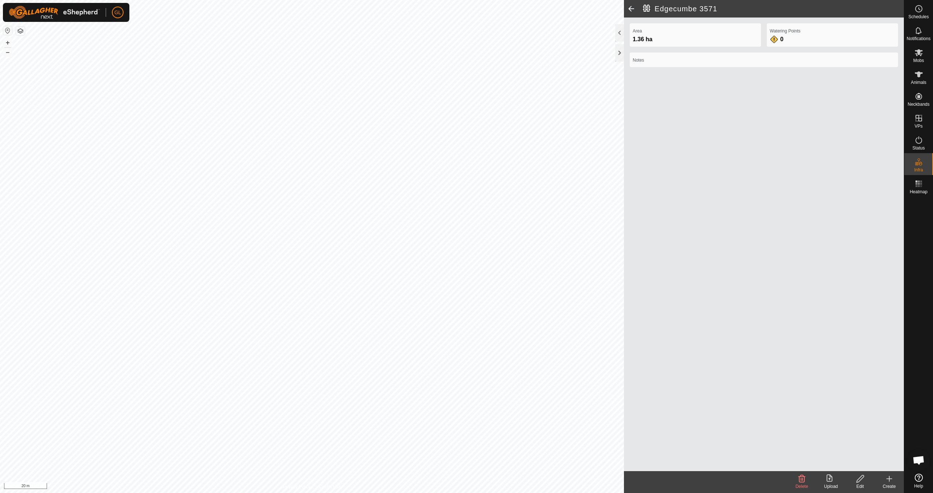
click at [444, 437] on icon at bounding box center [860, 478] width 9 height 9
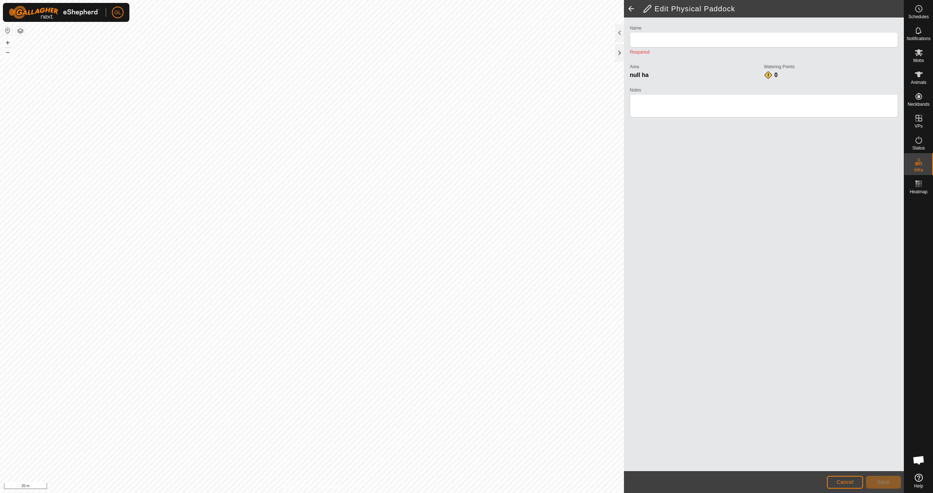
type input "Edgecumbe 3571"
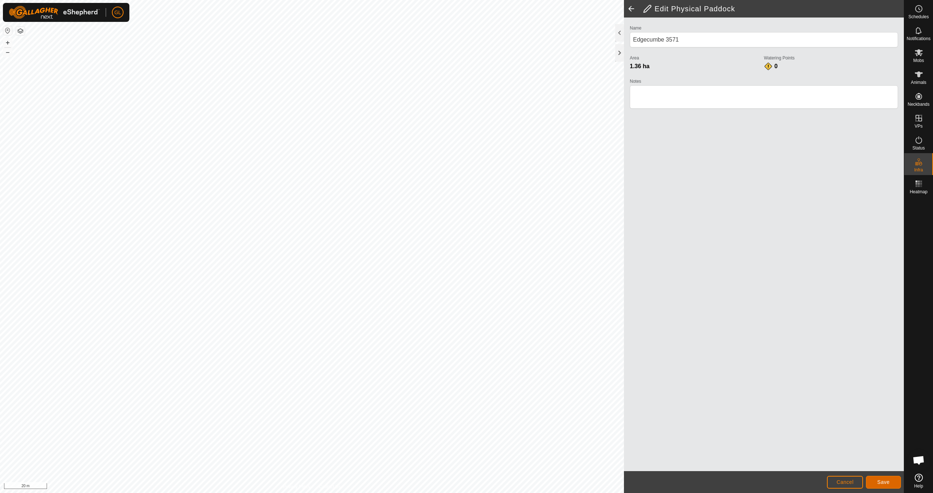
click at [444, 437] on button "Save" at bounding box center [883, 482] width 35 height 13
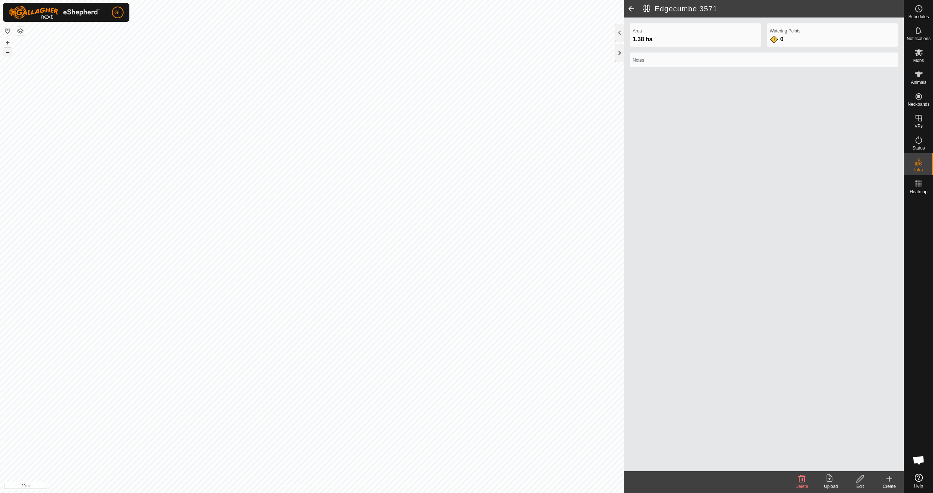
click at [9, 53] on button "–" at bounding box center [7, 52] width 9 height 9
